Goal: Task Accomplishment & Management: Manage account settings

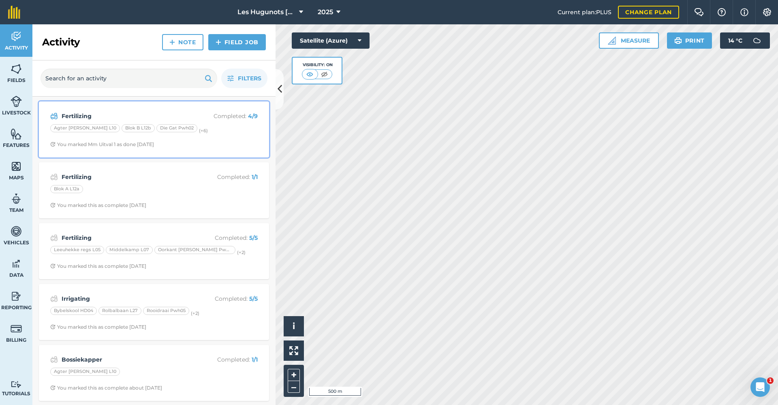
click at [92, 118] on strong "Fertilizing" at bounding box center [126, 115] width 128 height 9
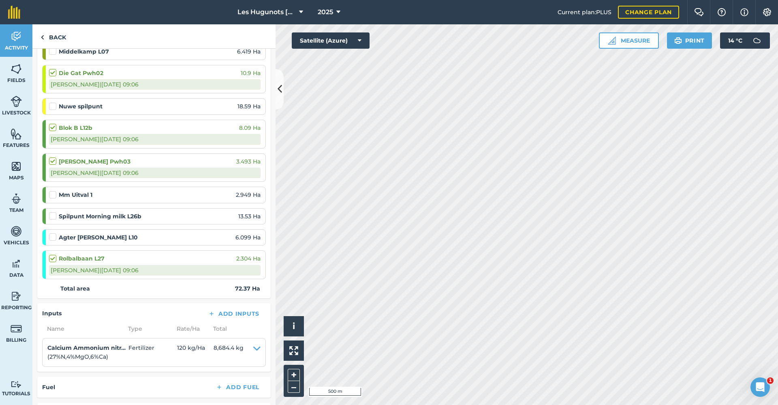
scroll to position [162, 0]
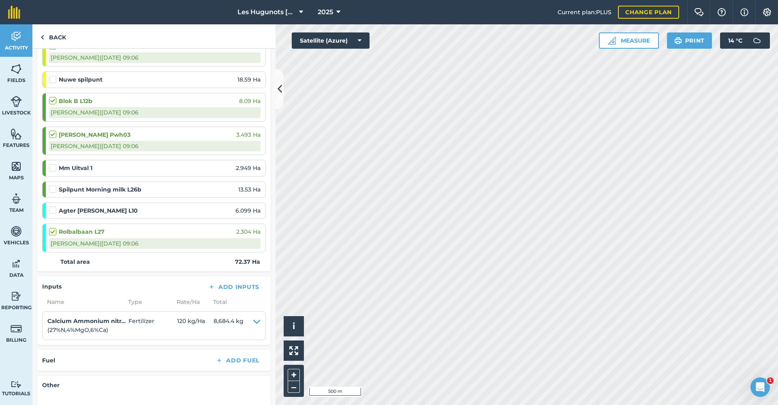
click at [51, 185] on label at bounding box center [54, 185] width 10 height 0
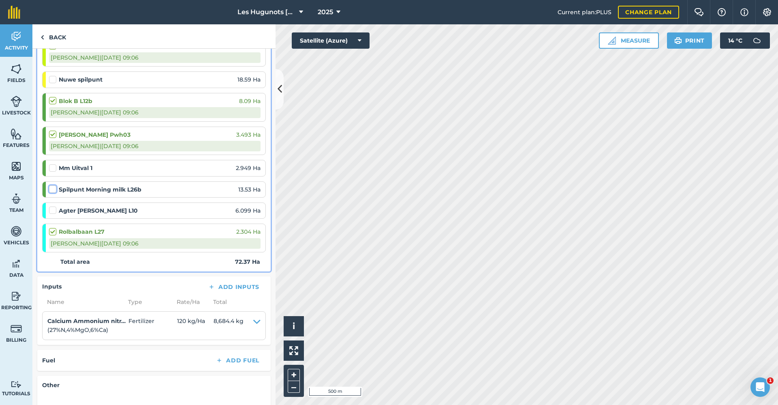
click at [51, 190] on input "checkbox" at bounding box center [51, 187] width 5 height 5
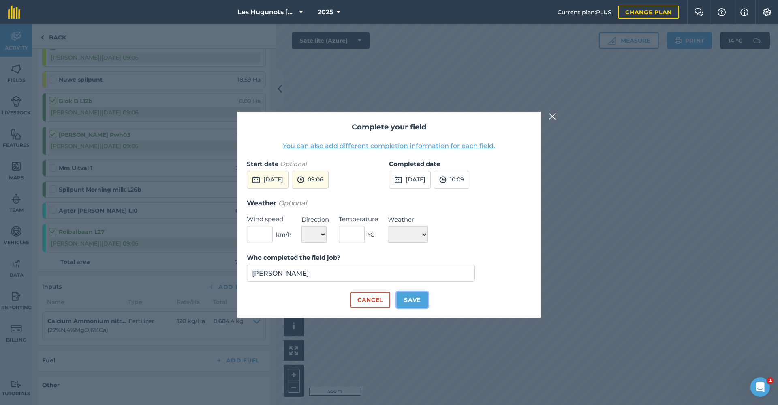
click at [409, 302] on button "Save" at bounding box center [412, 299] width 31 height 16
checkbox input "true"
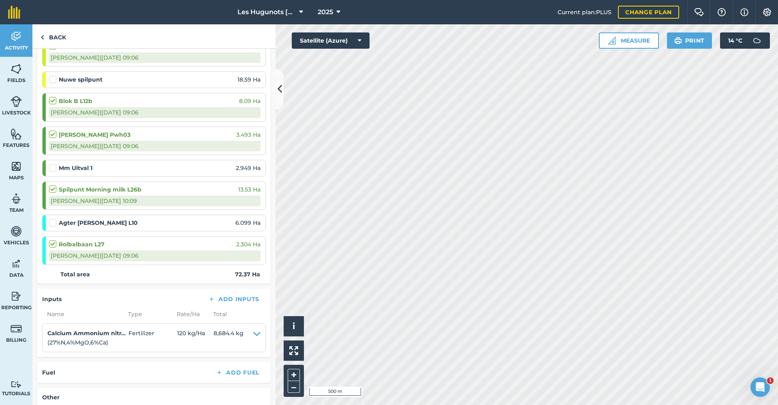
click at [55, 164] on label at bounding box center [54, 164] width 10 height 0
click at [54, 167] on input "checkbox" at bounding box center [51, 166] width 5 height 5
checkbox input "false"
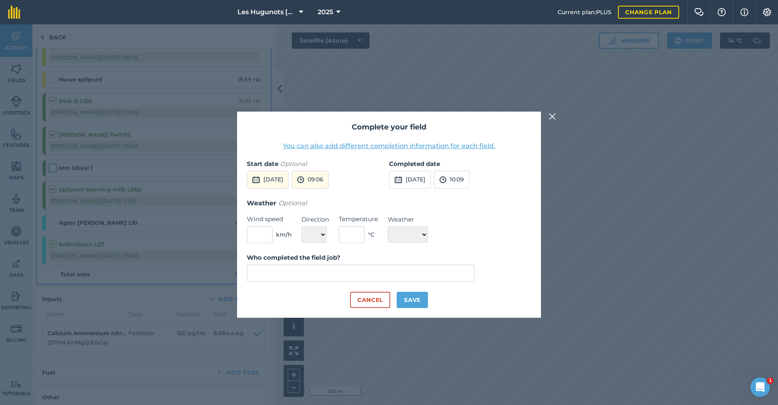
type input "[PERSON_NAME]"
click at [413, 294] on button "Save" at bounding box center [412, 299] width 31 height 16
checkbox input "true"
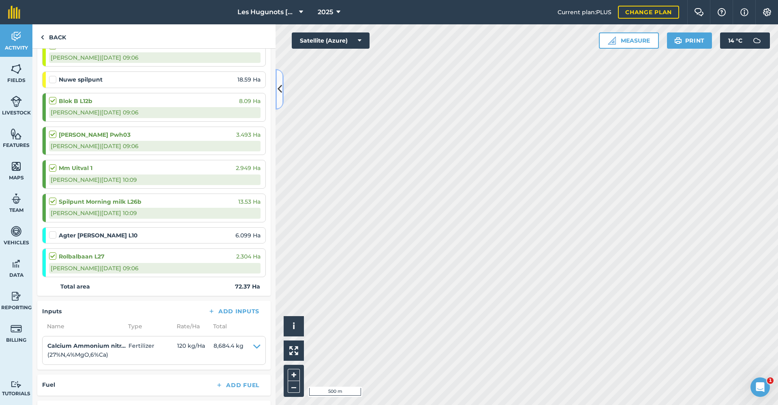
click at [276, 97] on button at bounding box center [280, 89] width 8 height 41
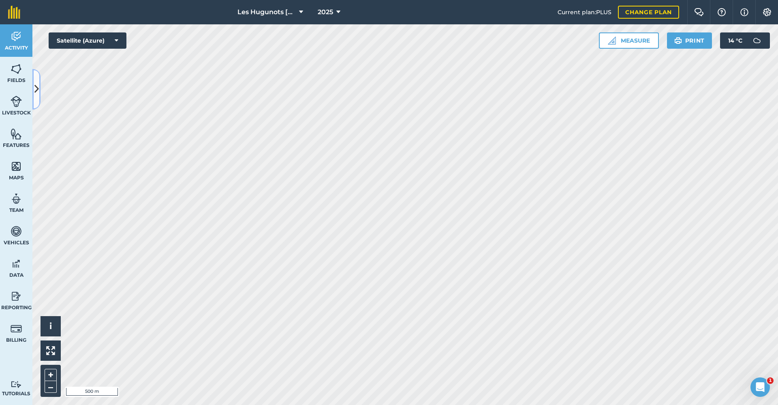
click at [37, 83] on icon at bounding box center [36, 89] width 4 height 14
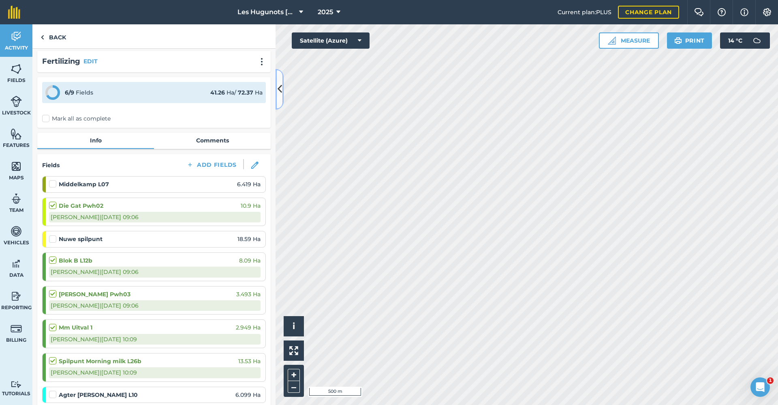
scroll to position [0, 0]
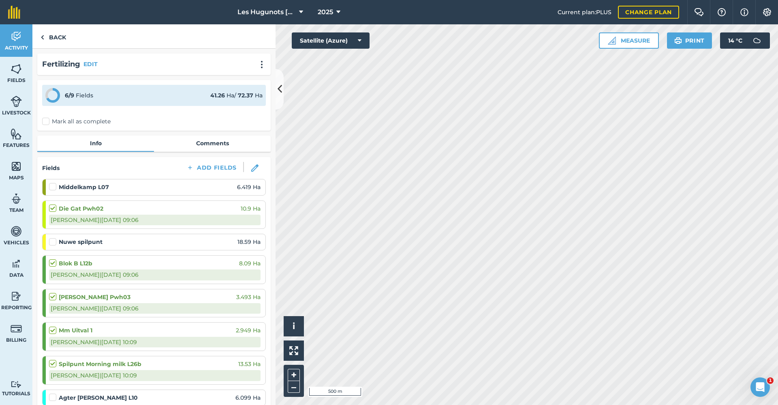
click at [51, 238] on label at bounding box center [54, 238] width 10 height 0
click at [51, 242] on input "checkbox" at bounding box center [51, 240] width 5 height 5
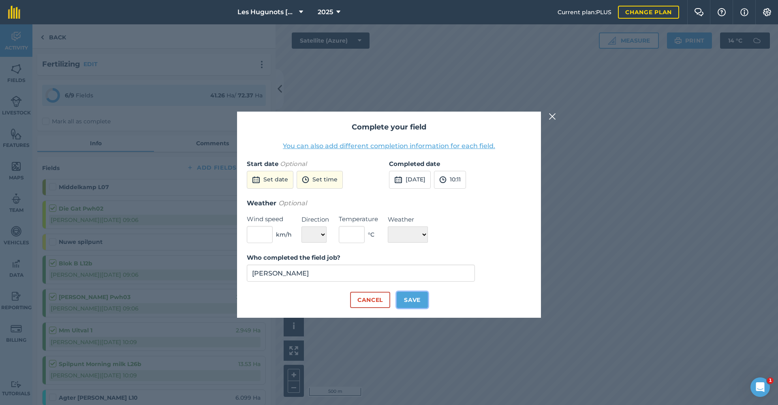
click at [411, 300] on button "Save" at bounding box center [412, 299] width 31 height 16
checkbox input "true"
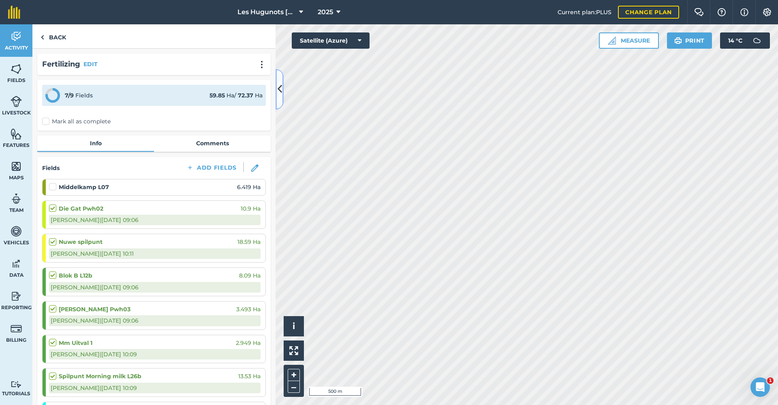
click at [283, 93] on button at bounding box center [280, 89] width 8 height 41
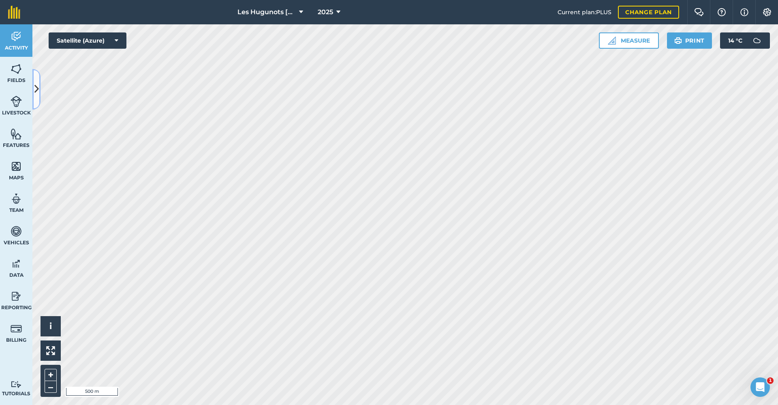
click at [37, 91] on icon at bounding box center [36, 89] width 4 height 14
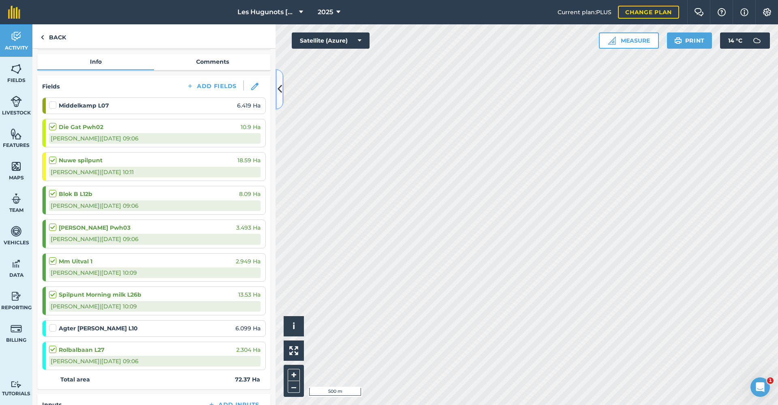
scroll to position [81, 0]
click at [283, 96] on button at bounding box center [280, 89] width 8 height 41
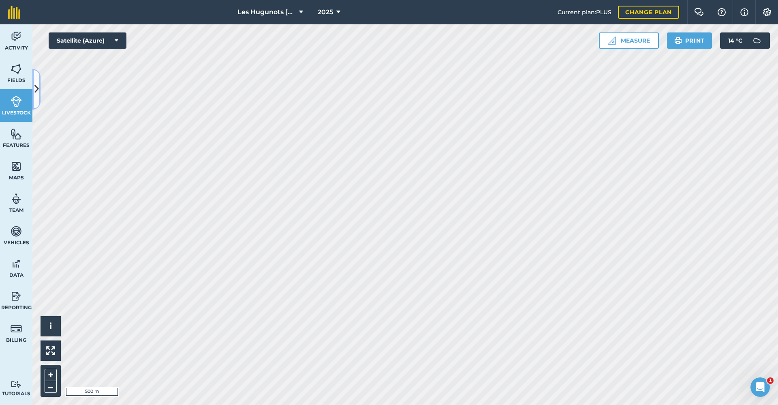
click at [37, 95] on icon at bounding box center [36, 89] width 4 height 14
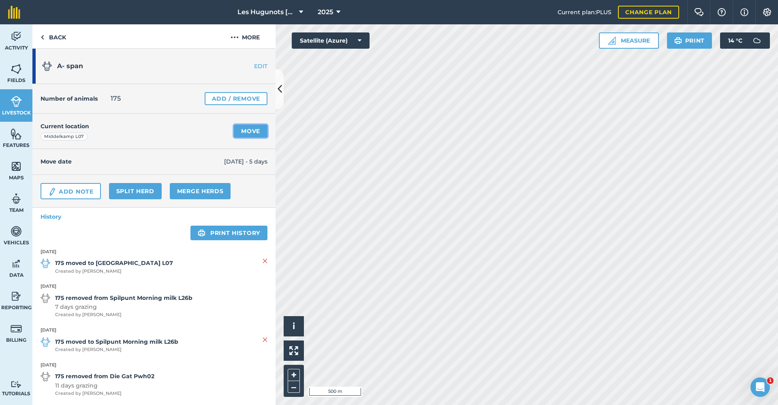
click at [250, 135] on link "Move" at bounding box center [251, 130] width 34 height 13
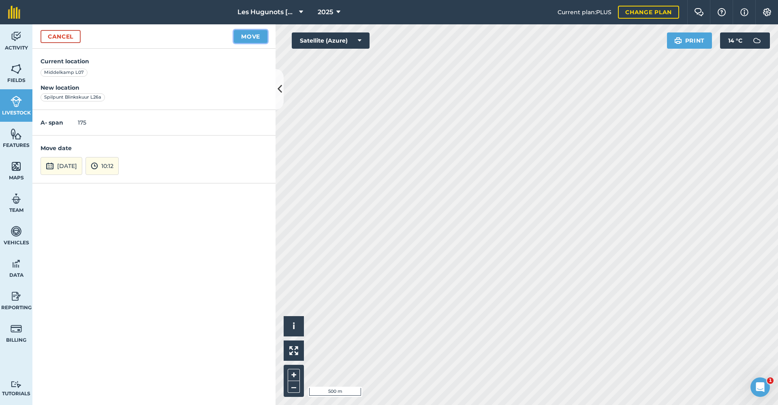
click at [263, 38] on button "Move" at bounding box center [251, 36] width 34 height 13
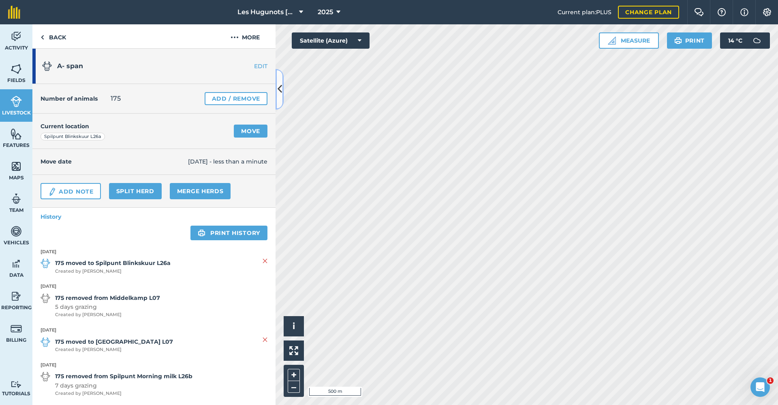
click at [280, 90] on icon at bounding box center [280, 89] width 4 height 14
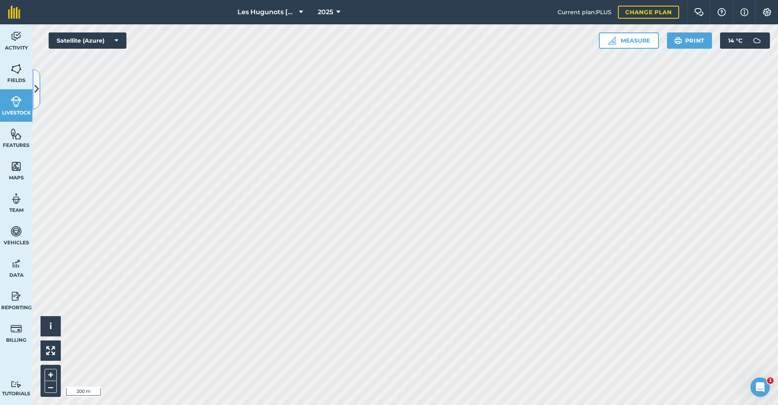
click at [35, 87] on icon at bounding box center [36, 89] width 4 height 14
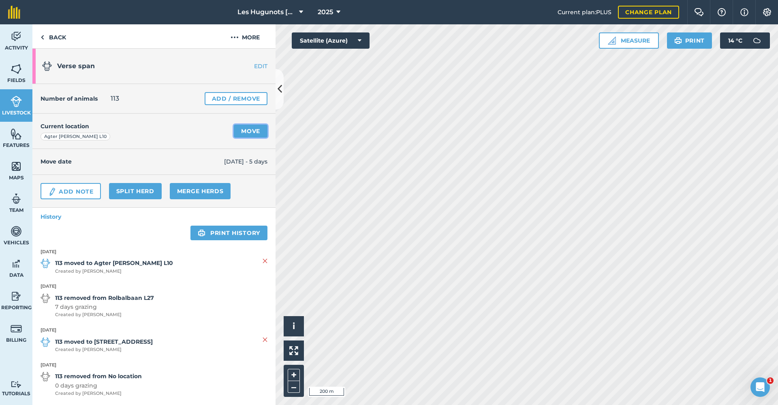
click at [244, 131] on link "Move" at bounding box center [251, 130] width 34 height 13
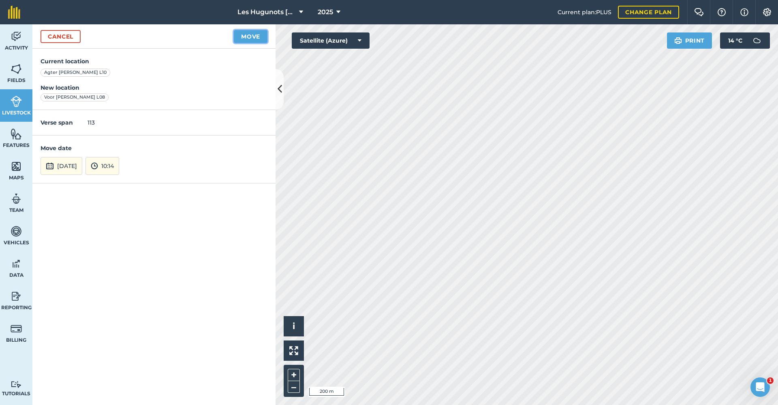
click at [248, 34] on button "Move" at bounding box center [251, 36] width 34 height 13
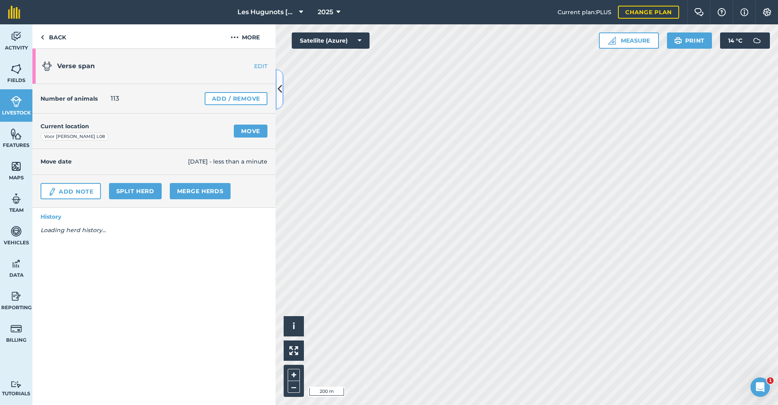
click at [281, 97] on button at bounding box center [280, 89] width 8 height 41
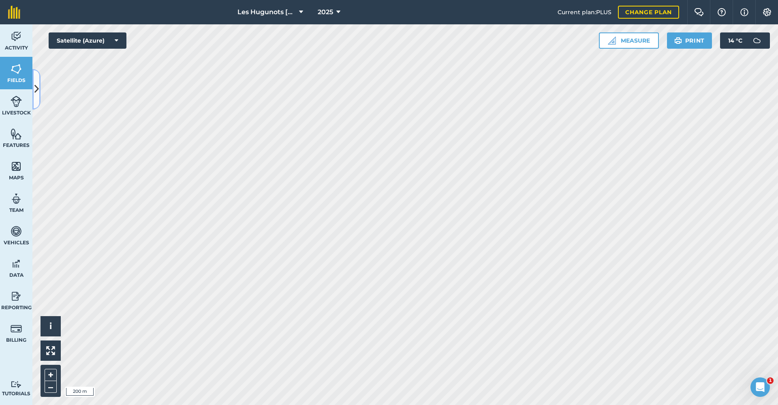
click at [36, 90] on icon at bounding box center [36, 89] width 4 height 14
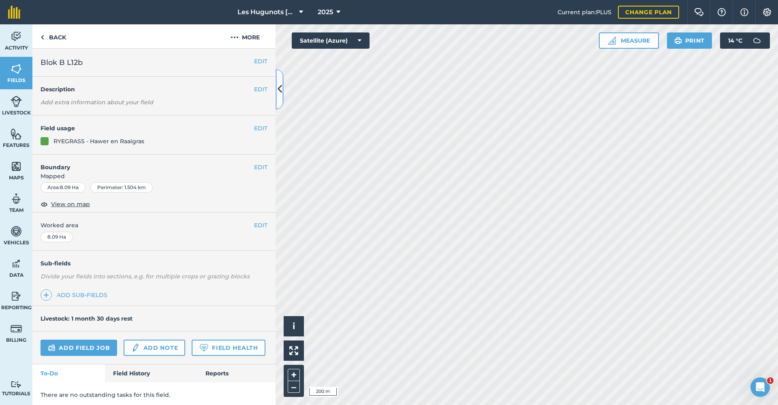
click at [280, 97] on button at bounding box center [280, 89] width 8 height 41
